Goal: Task Accomplishment & Management: Use online tool/utility

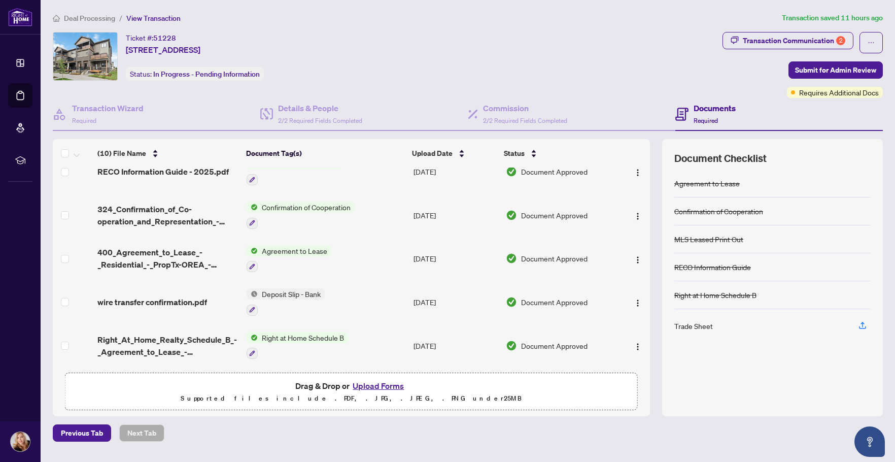
scroll to position [215, 0]
click at [171, 298] on span "wire transfer confirmation.pdf" at bounding box center [152, 302] width 110 height 12
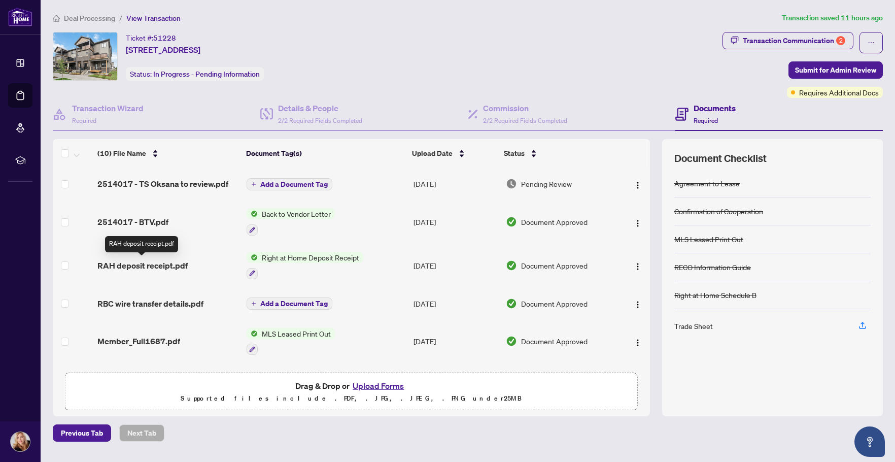
click at [166, 265] on span "RAH deposit receipt.pdf" at bounding box center [142, 265] width 90 height 12
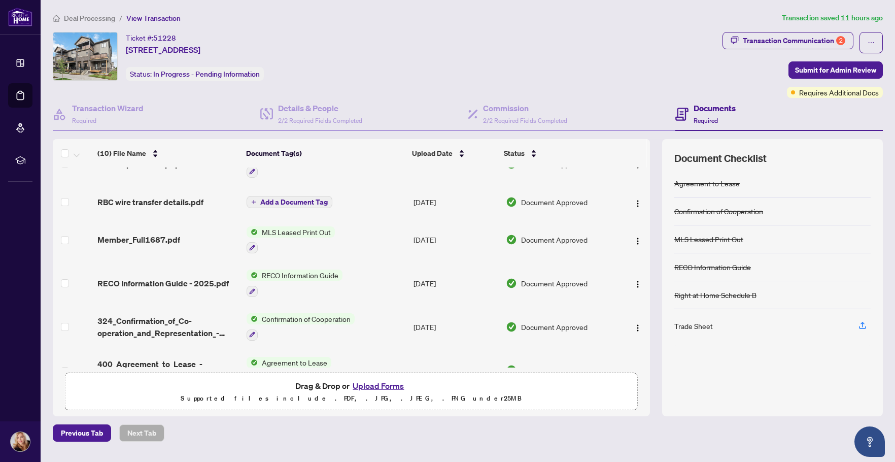
scroll to position [51, 0]
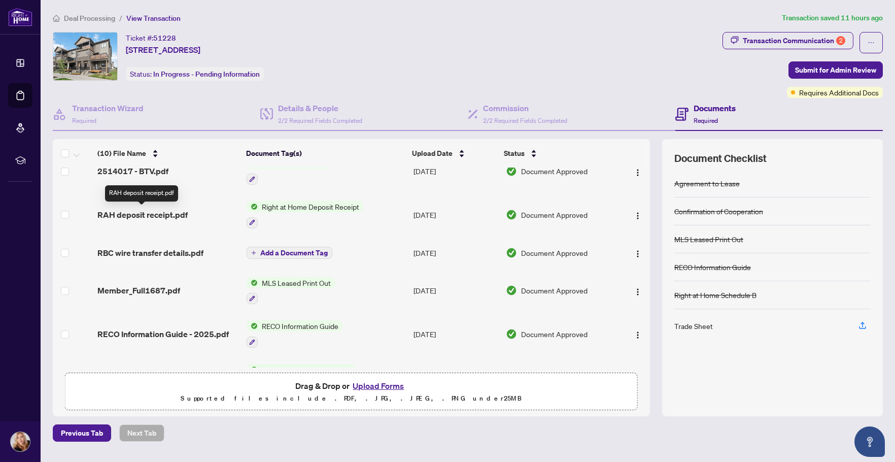
click at [130, 212] on span "RAH deposit receipt.pdf" at bounding box center [142, 215] width 90 height 12
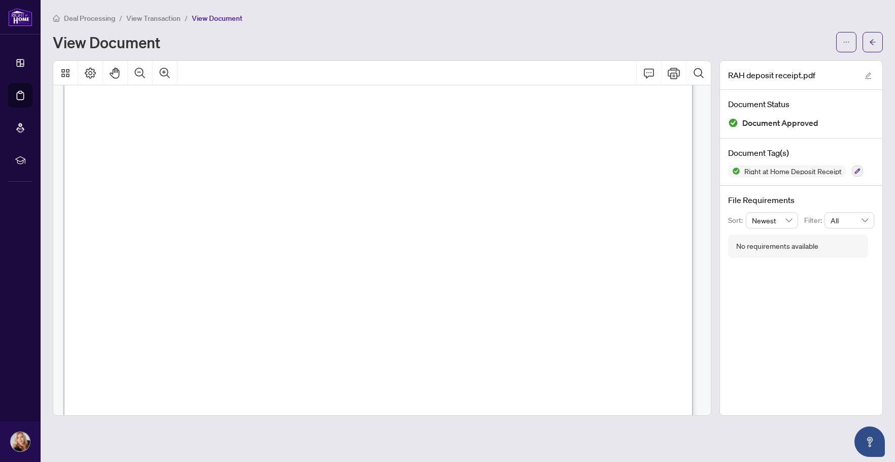
scroll to position [254, 0]
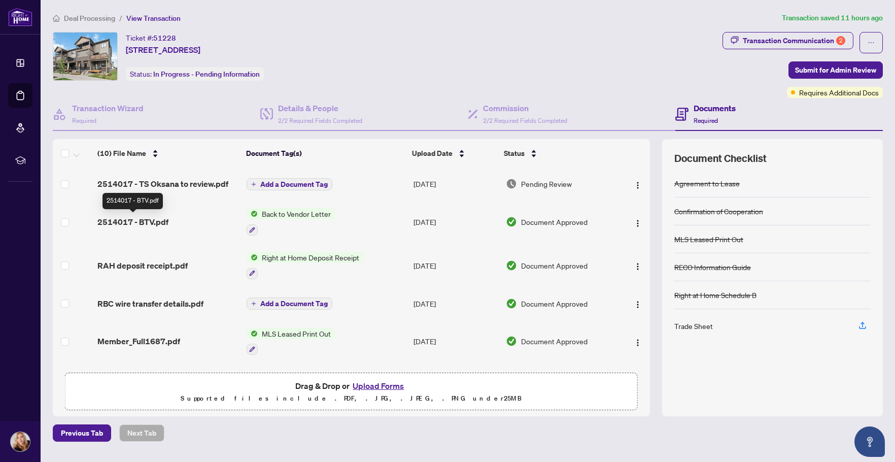
click at [132, 219] on span "2514017 - BTV.pdf" at bounding box center [132, 222] width 71 height 12
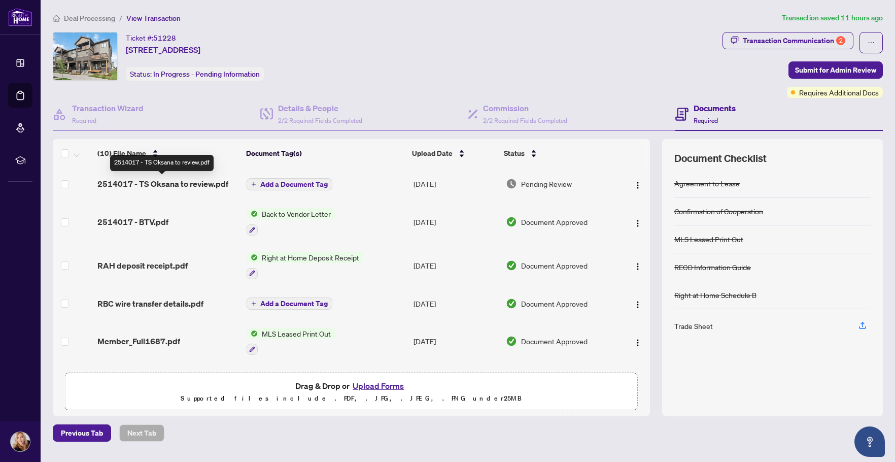
click at [142, 180] on span "2514017 - TS Oksana to review.pdf" at bounding box center [162, 184] width 131 height 12
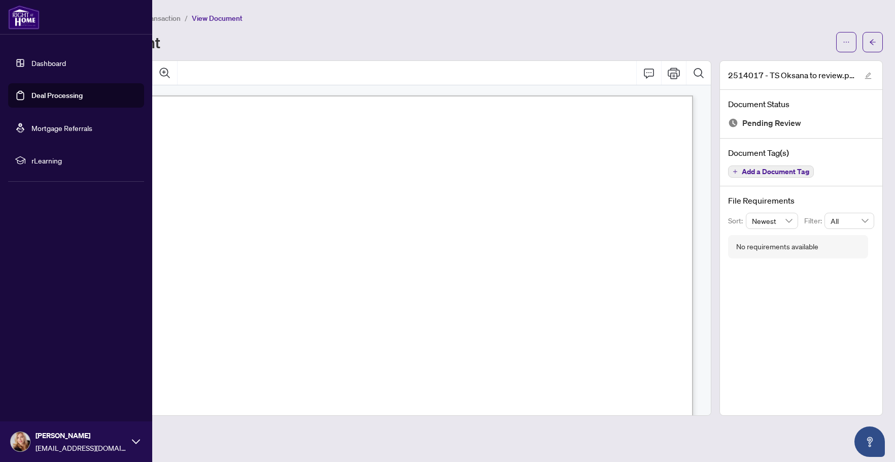
click at [41, 92] on link "Deal Processing" at bounding box center [56, 95] width 51 height 9
